Goal: Check status: Check status

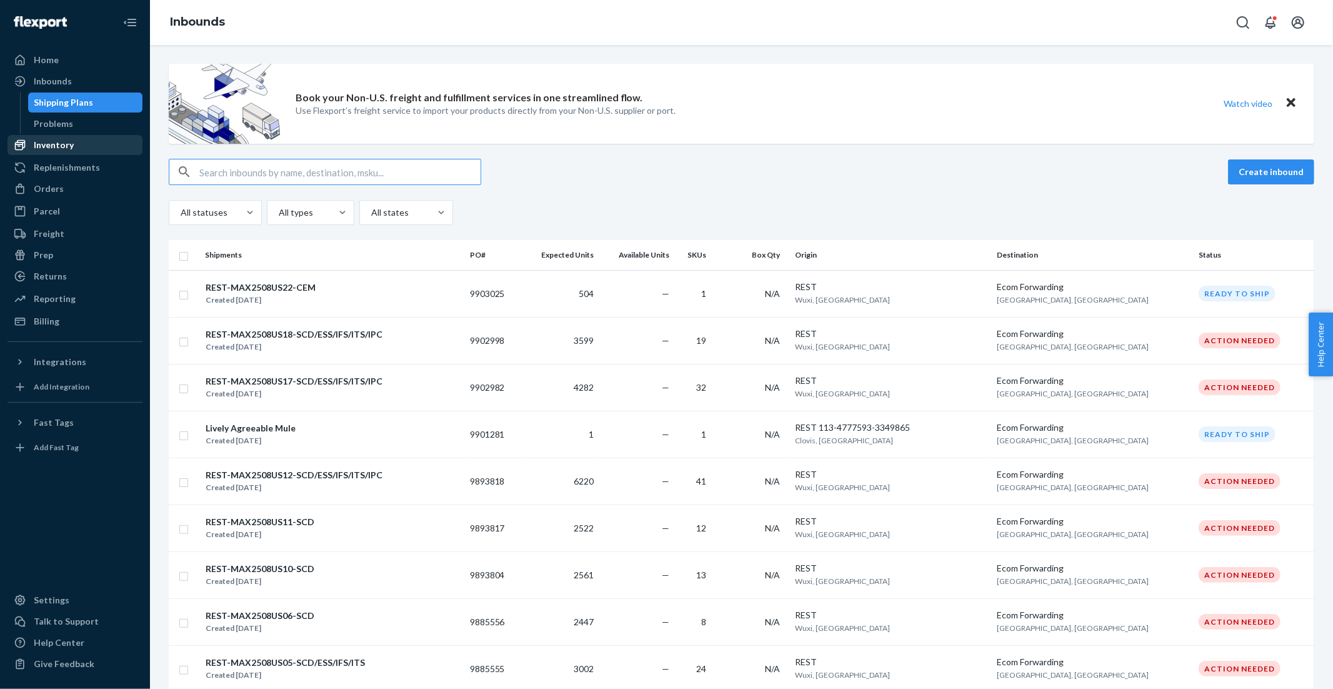
click at [55, 142] on div "Inventory" at bounding box center [54, 145] width 40 height 12
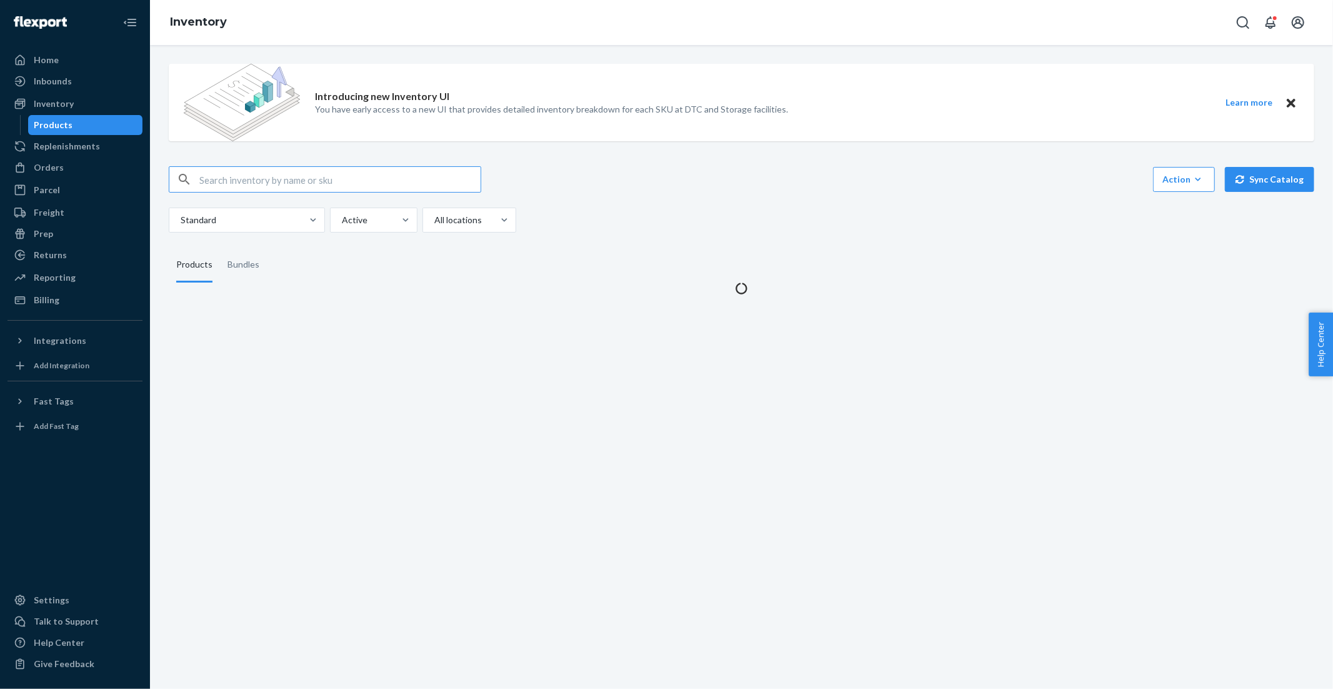
click at [237, 181] on input "text" at bounding box center [339, 179] width 281 height 25
type input "113-6169915-9966619"
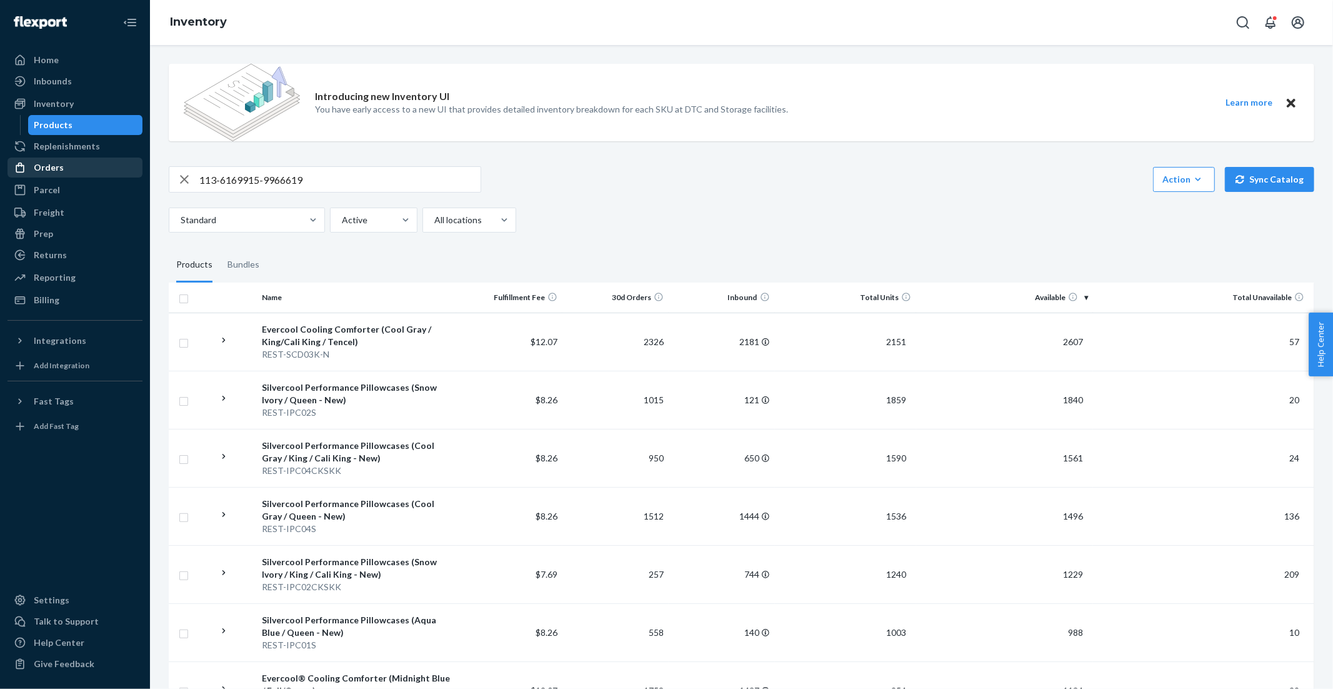
click at [43, 168] on div "Orders" at bounding box center [49, 167] width 30 height 12
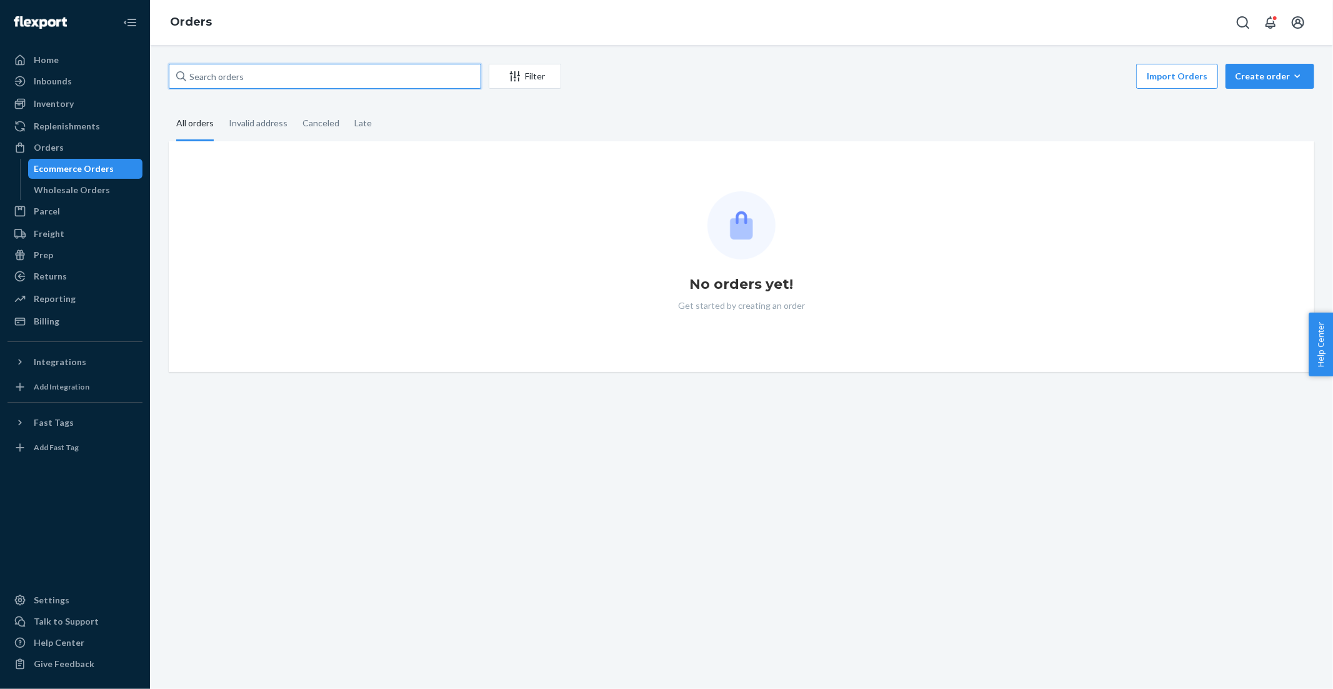
click at [387, 81] on input "text" at bounding box center [325, 76] width 312 height 25
paste input "113-6169915-9966619"
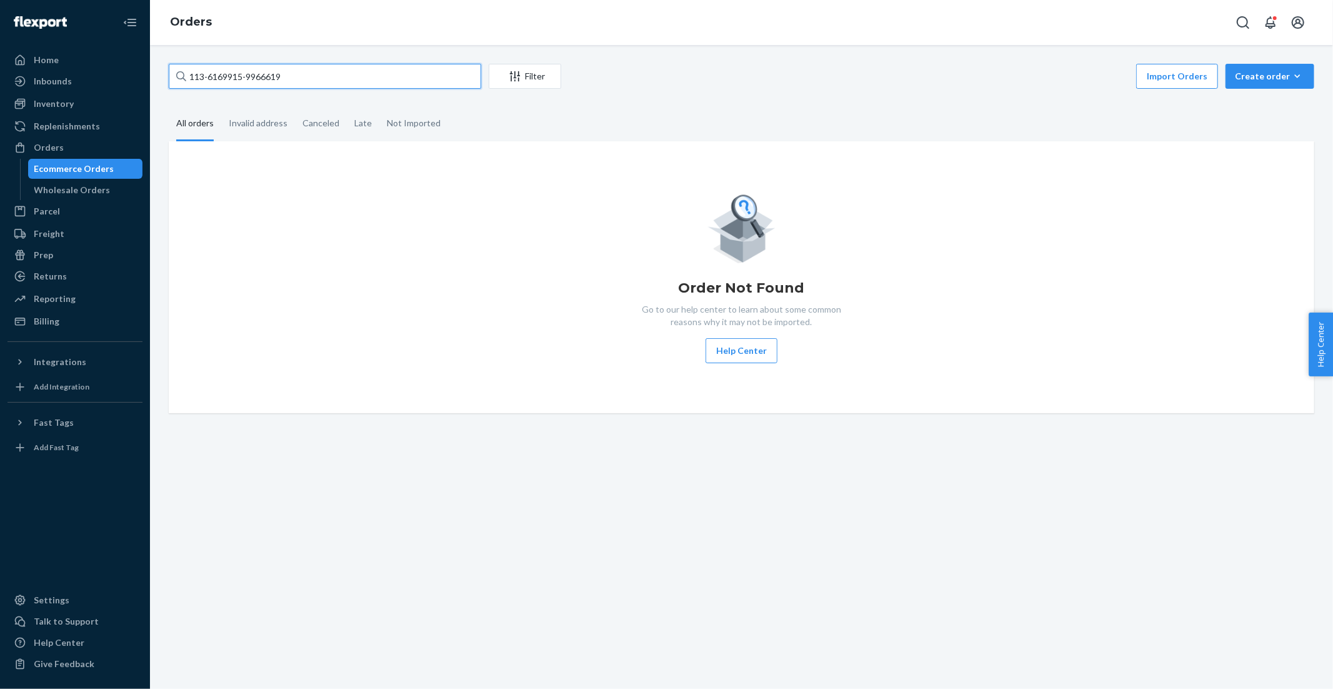
type input "113-6169915-9966619"
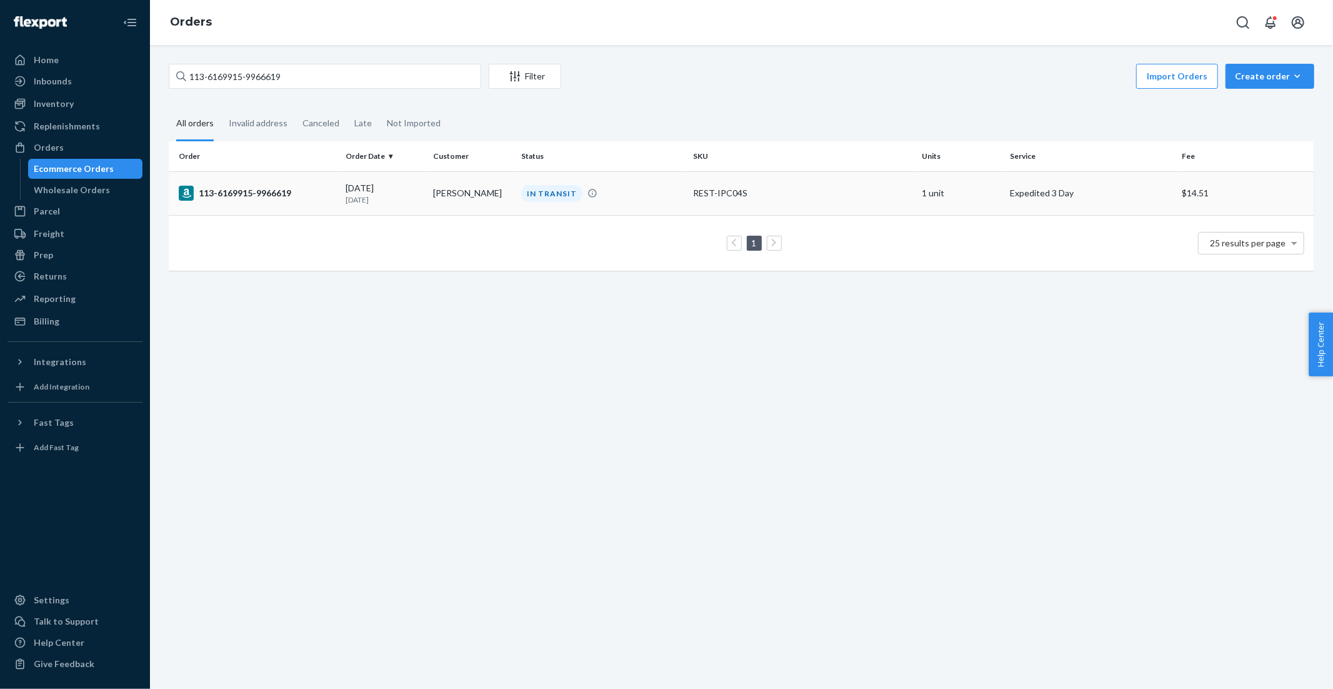
click at [274, 198] on div "113-6169915-9966619" at bounding box center [257, 193] width 157 height 15
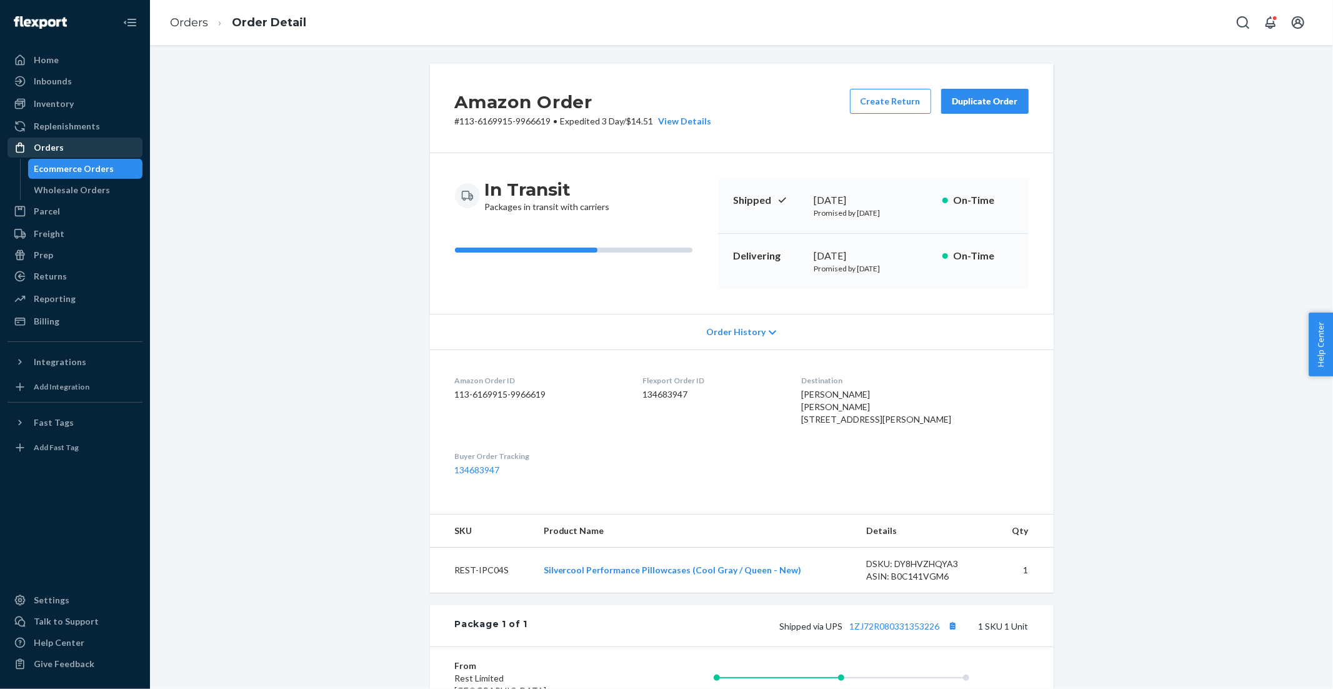
click at [54, 147] on div "Orders" at bounding box center [49, 147] width 30 height 12
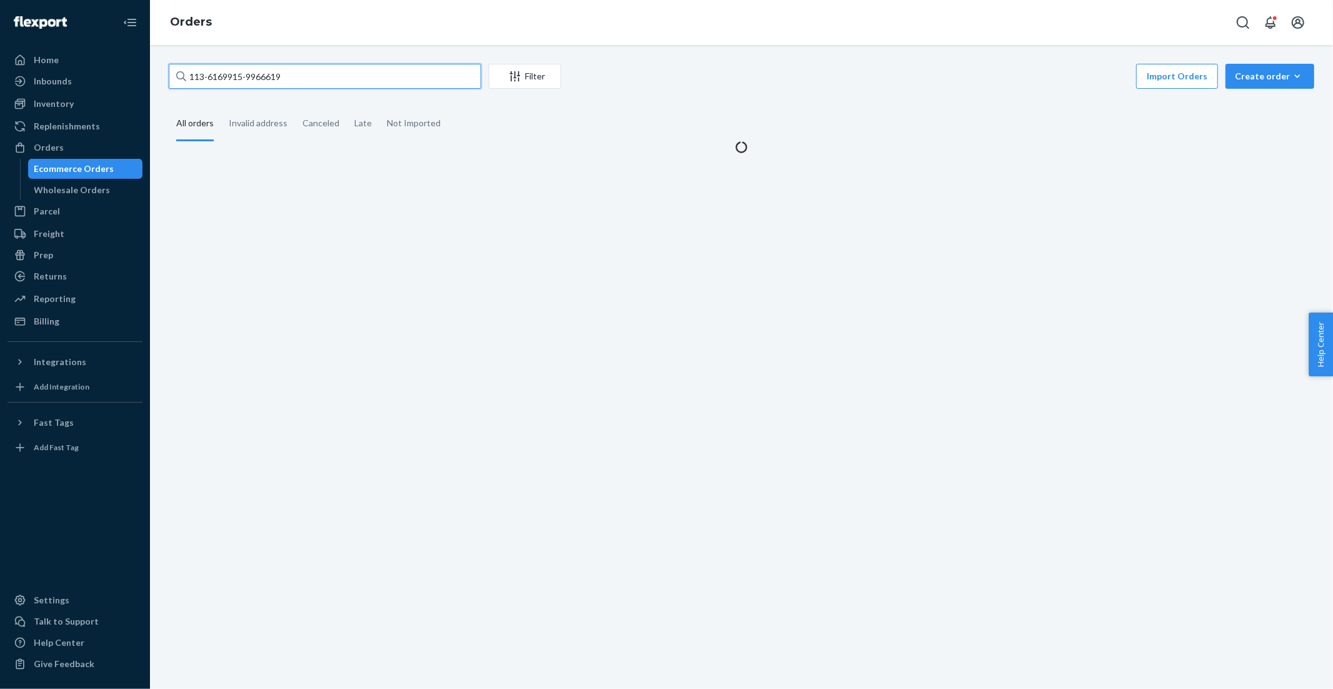
click at [305, 78] on input "113-6169915-9966619" at bounding box center [325, 76] width 312 height 25
click at [305, 77] on input "113-6169915-9966619" at bounding box center [325, 76] width 312 height 25
paste input "112-9574482-887700"
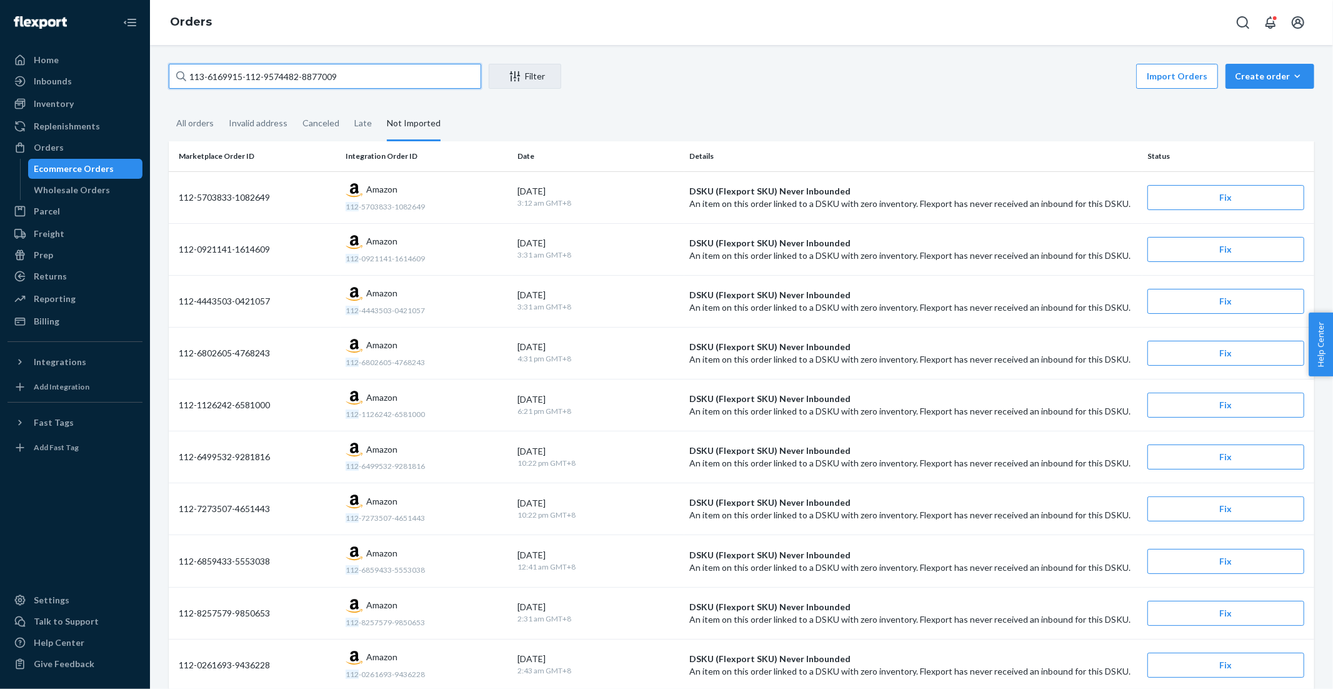
click at [394, 88] on input "113-6169915-112-9574482-8877009" at bounding box center [325, 76] width 312 height 25
click at [392, 79] on input "113-6169915-112-9574482-8877009" at bounding box center [325, 76] width 312 height 25
paste input "text"
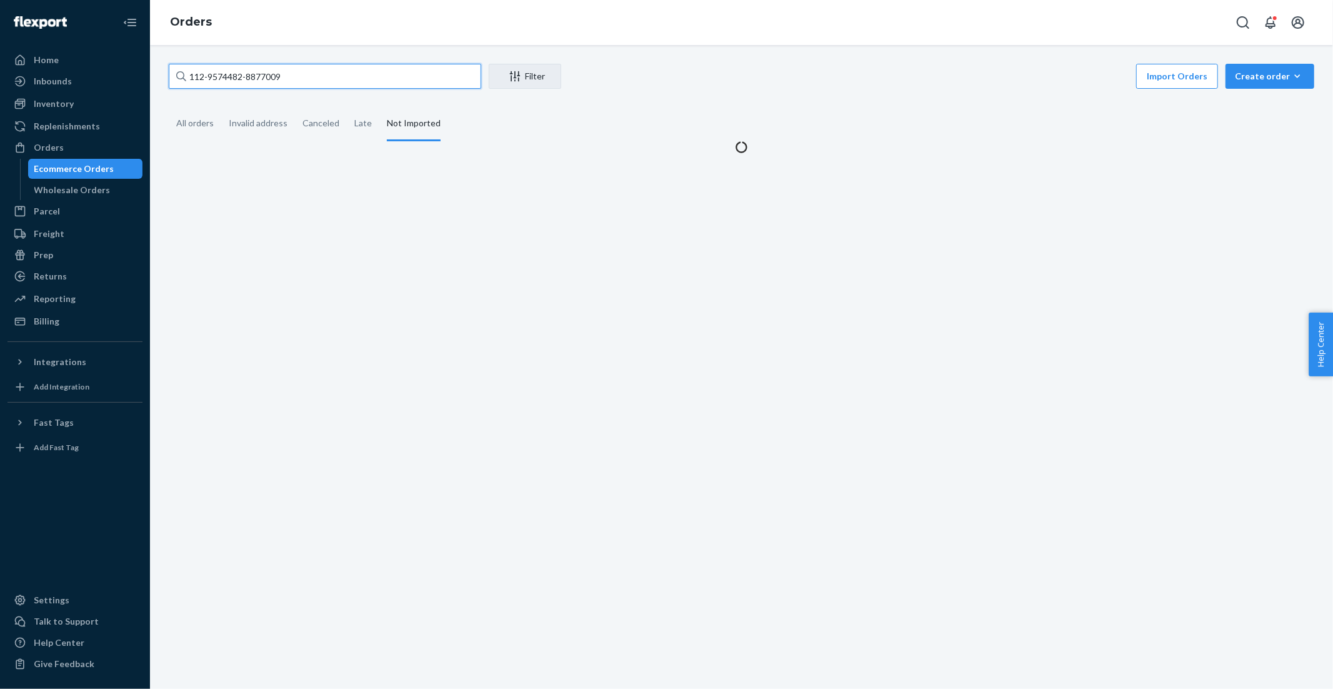
type input "112-9574482-8877009"
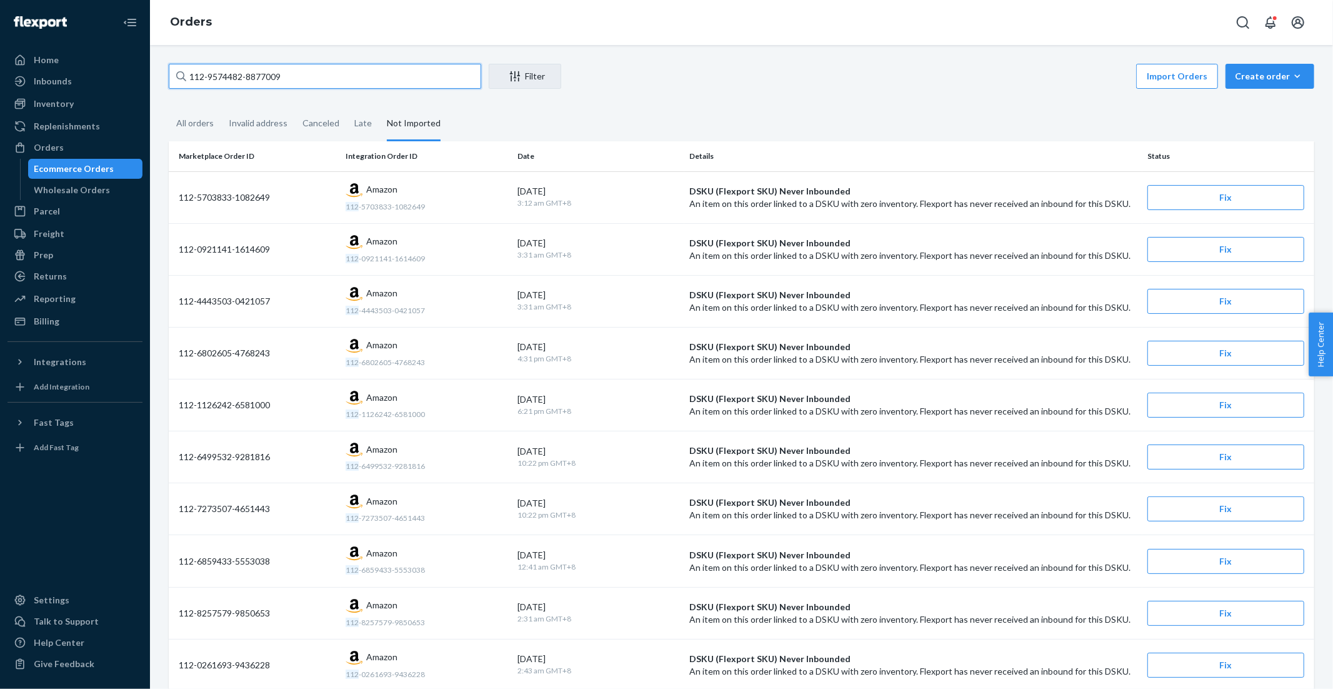
click at [391, 79] on input "112-9574482-8877009" at bounding box center [325, 76] width 312 height 25
click at [195, 122] on div "All orders" at bounding box center [194, 124] width 37 height 34
click at [169, 107] on input "All orders" at bounding box center [169, 107] width 0 height 0
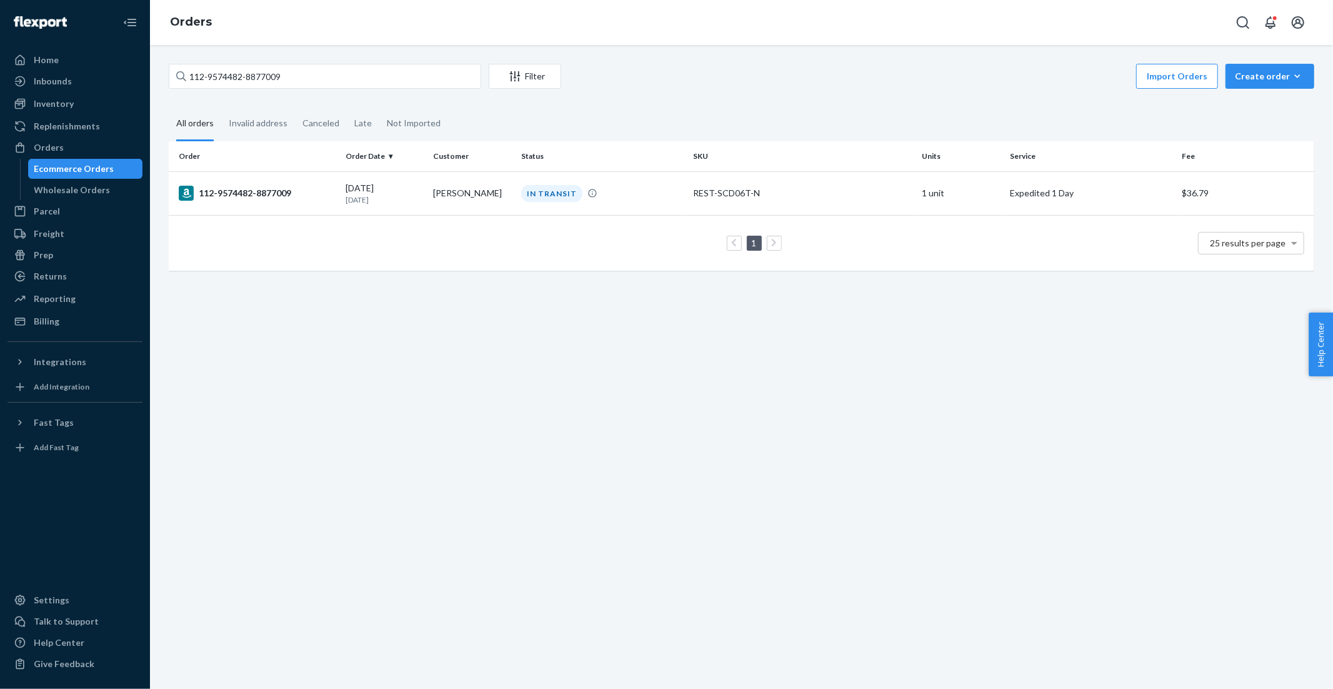
click at [265, 192] on div "112-9574482-8877009" at bounding box center [257, 193] width 157 height 15
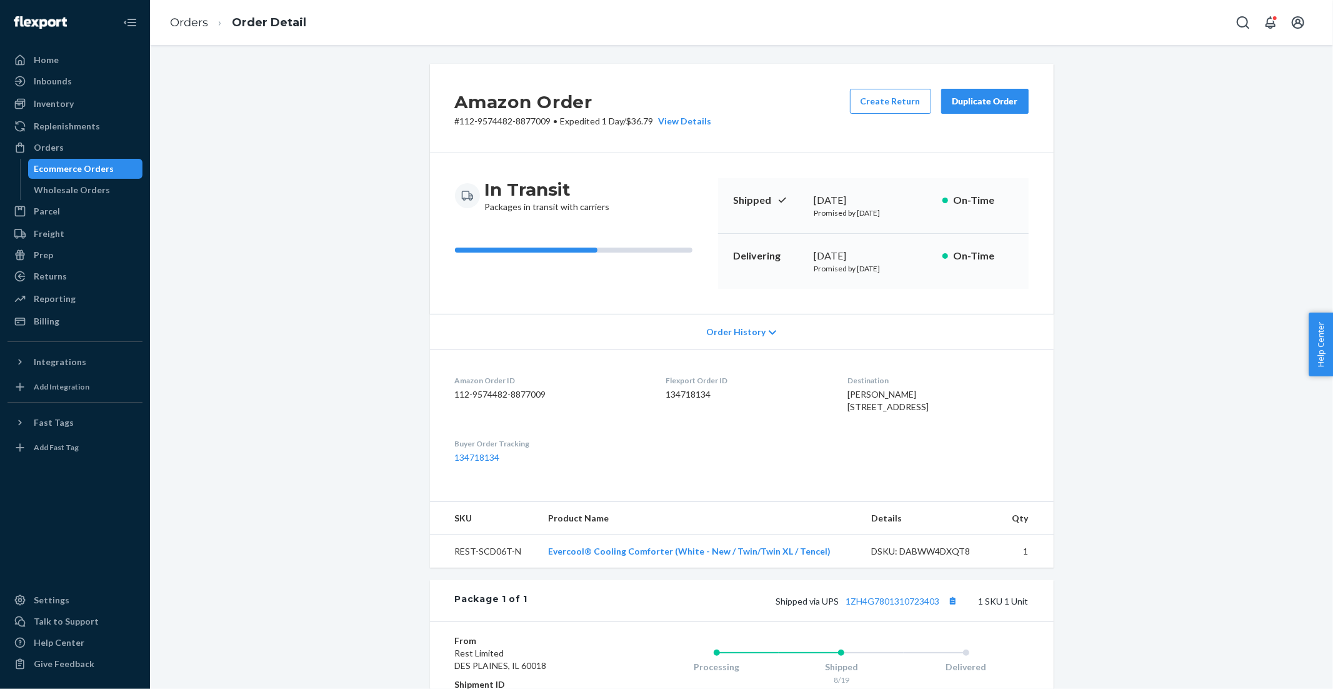
drag, startPoint x: 731, startPoint y: 254, endPoint x: 919, endPoint y: 271, distance: 188.9
click at [919, 271] on div "Delivering August 20, 2025 Promised by August 20, 2025 On-Time" at bounding box center [873, 261] width 311 height 55
drag, startPoint x: 551, startPoint y: 121, endPoint x: 461, endPoint y: 115, distance: 89.5
click at [461, 115] on p "# 112-9574482-8877009 • Expedited 1 Day / $36.79 View Details" at bounding box center [583, 121] width 257 height 12
click at [465, 124] on p "# 112-9574482-8877009 • Expedited 1 Day / $36.79 View Details" at bounding box center [583, 121] width 257 height 12
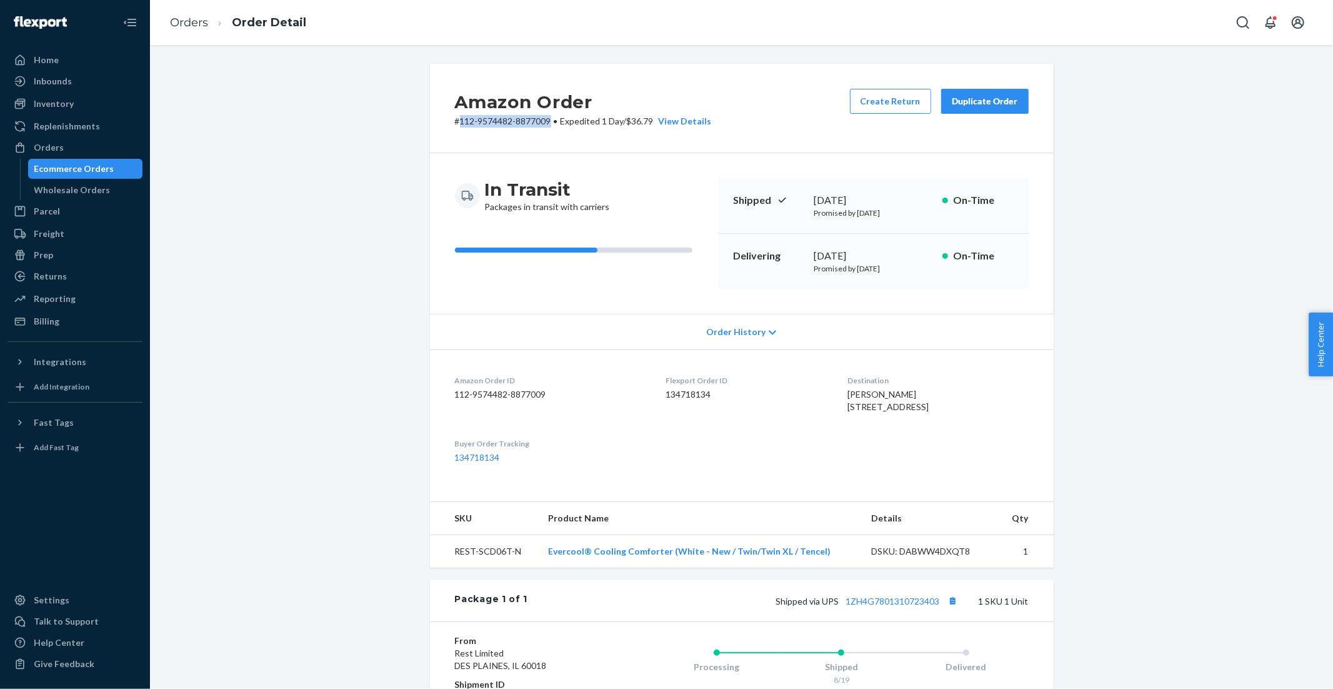
drag, startPoint x: 461, startPoint y: 121, endPoint x: 549, endPoint y: 121, distance: 88.1
click at [549, 121] on p "# 112-9574482-8877009 • Expedited 1 Day / $36.79 View Details" at bounding box center [583, 121] width 257 height 12
copy p "112-9574482-887700"
drag, startPoint x: 909, startPoint y: 272, endPoint x: 814, endPoint y: 261, distance: 96.3
click at [814, 261] on div "August 20, 2025 Promised by August 20, 2025" at bounding box center [873, 261] width 118 height 25
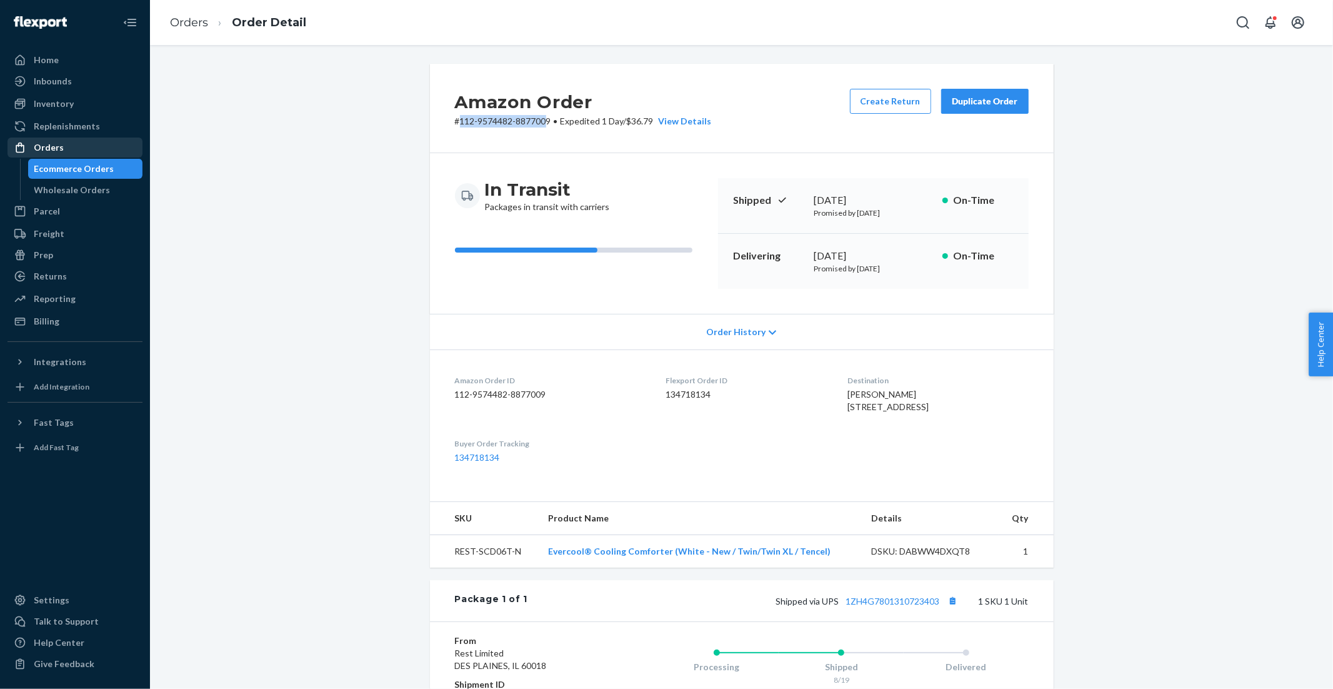
click at [46, 143] on div "Orders" at bounding box center [49, 147] width 30 height 12
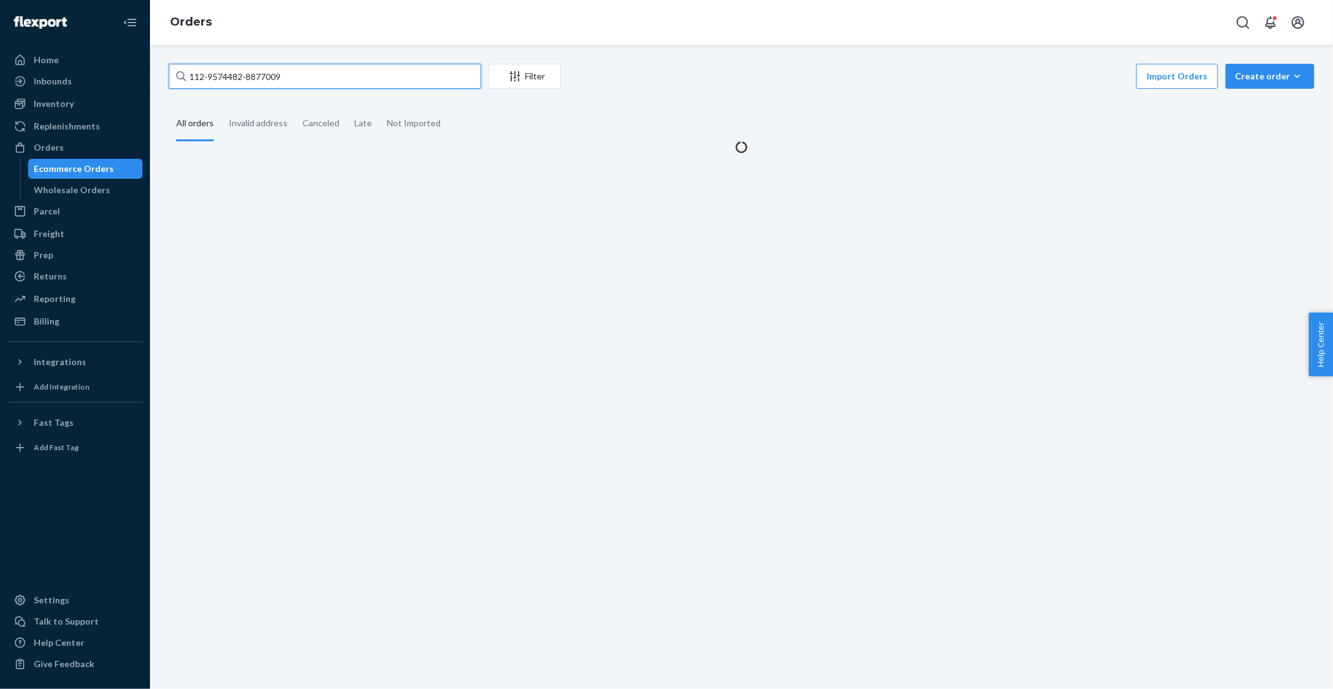
click at [310, 74] on input "112-9574482-8877009" at bounding box center [325, 76] width 312 height 25
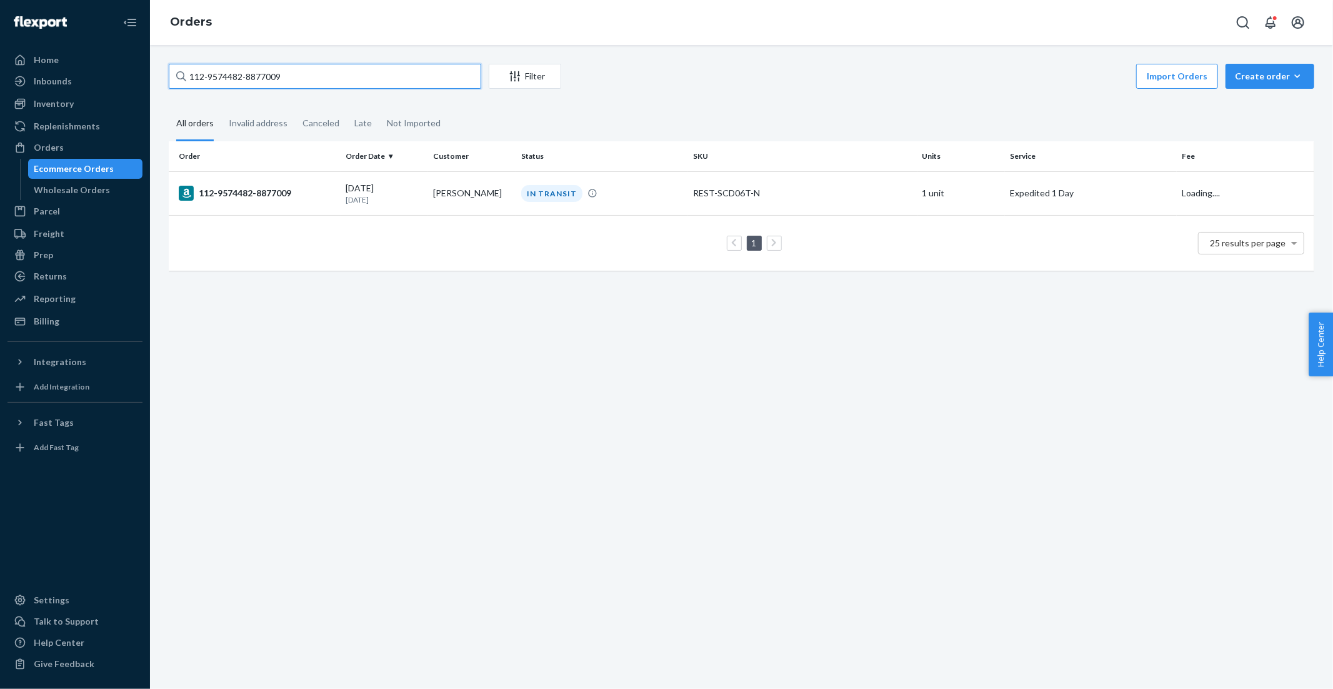
click at [310, 74] on input "112-9574482-8877009" at bounding box center [325, 76] width 312 height 25
paste input "3-7912184-1240226"
type input "113-7912184-1240226"
click at [286, 202] on td "113-7912184-1240226" at bounding box center [255, 194] width 172 height 46
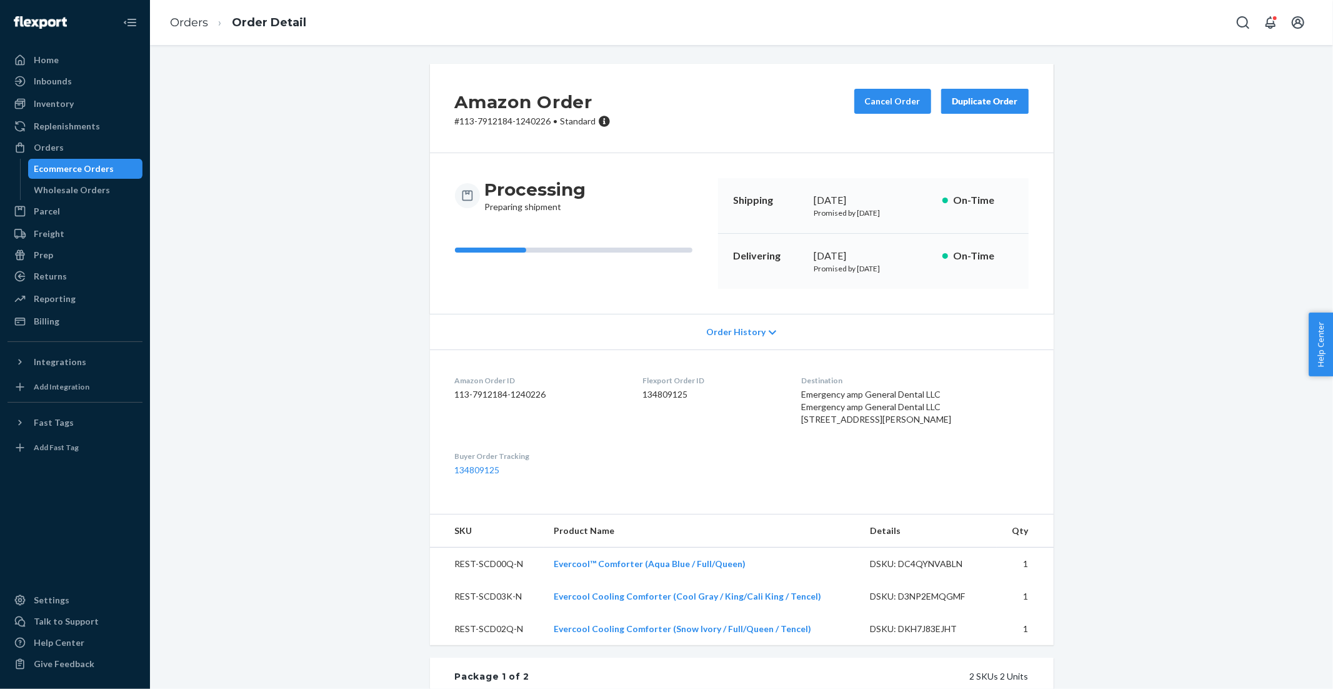
drag, startPoint x: 564, startPoint y: 123, endPoint x: 588, endPoint y: 122, distance: 23.8
click at [588, 122] on span "Standard" at bounding box center [579, 121] width 36 height 11
